Goal: Task Accomplishment & Management: Use online tool/utility

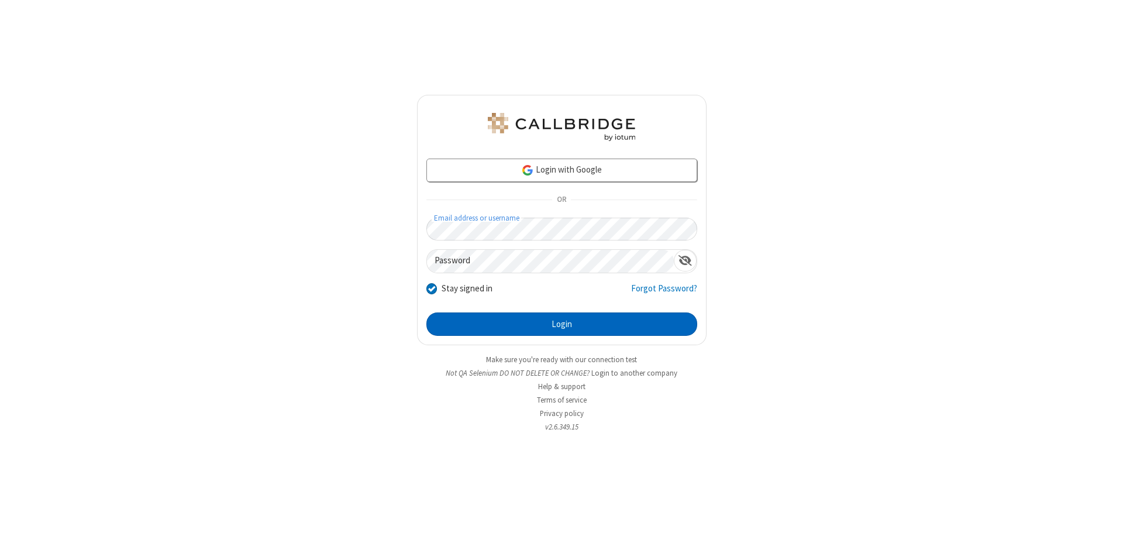
click at [561, 324] on button "Login" at bounding box center [561, 323] width 271 height 23
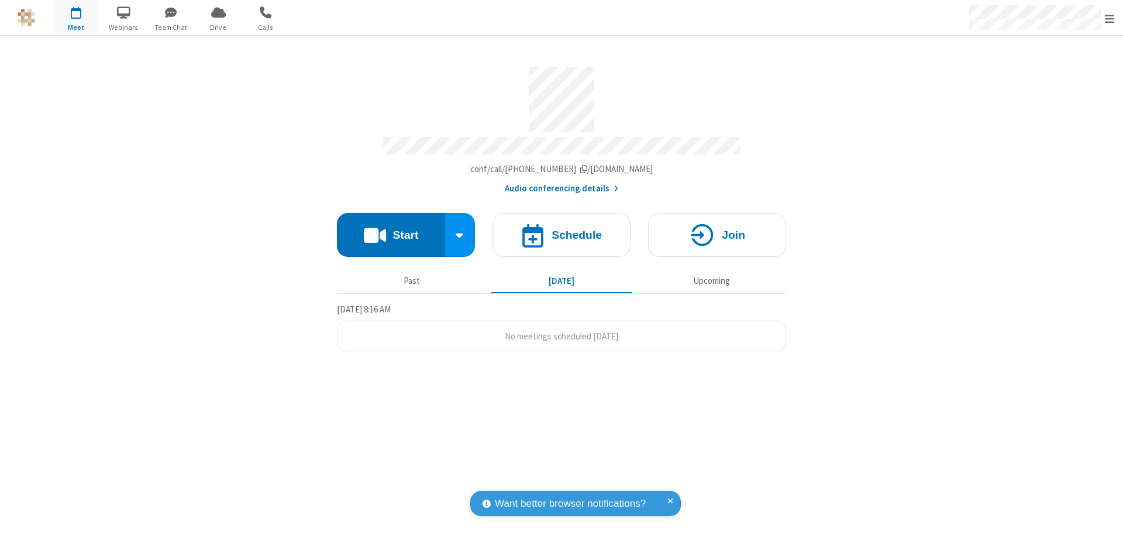
click at [391, 229] on button "Start" at bounding box center [391, 235] width 108 height 44
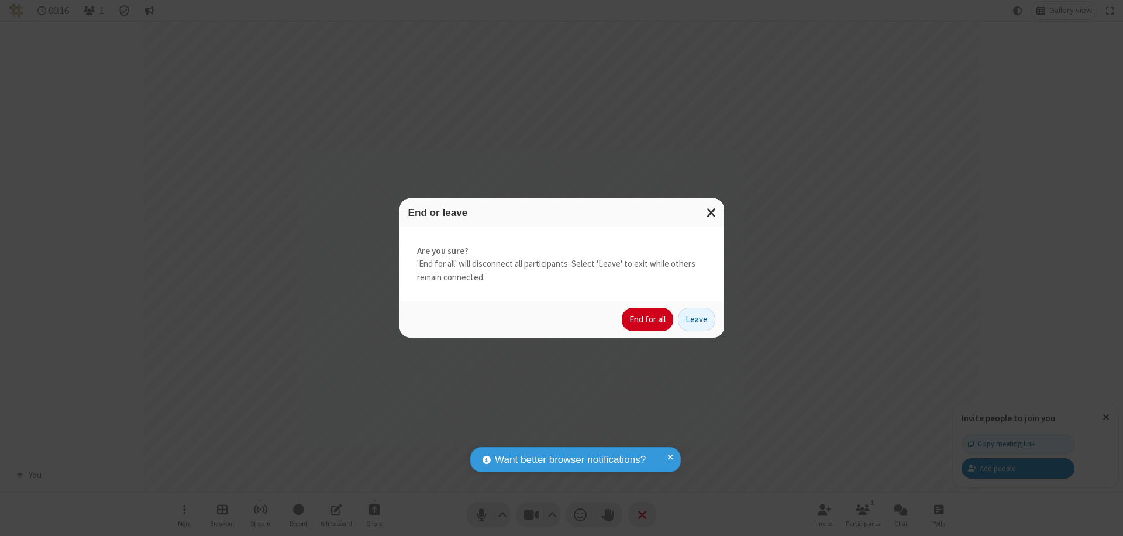
click at [648, 319] on button "End for all" at bounding box center [647, 319] width 51 height 23
